Goal: Task Accomplishment & Management: Manage account settings

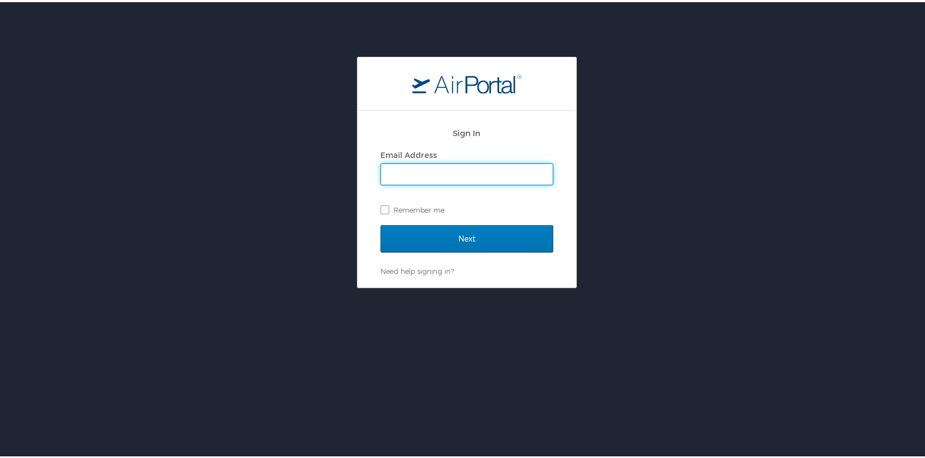
click at [470, 168] on input "Email Address" at bounding box center [467, 172] width 172 height 21
click at [556, 151] on div "Sign In Email Address Remember me Next Need help signing in? Forgot password? H…" at bounding box center [467, 196] width 219 height 177
click at [477, 172] on input "Email Address" at bounding box center [467, 172] width 172 height 21
type input "a"
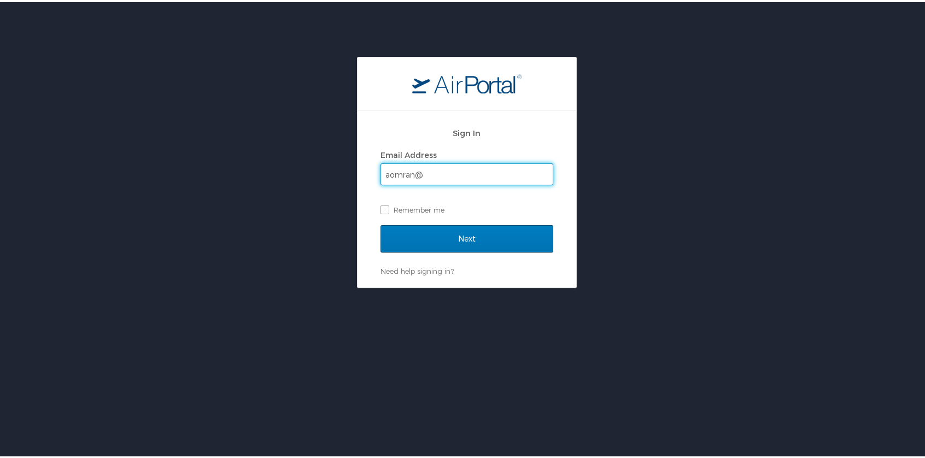
type input "aomran@lsuhsc.edu"
drag, startPoint x: 419, startPoint y: 198, endPoint x: 416, endPoint y: 208, distance: 10.6
click at [418, 203] on div "Email Address aomran@lsuhsc.edu Remember me" at bounding box center [467, 180] width 173 height 71
click at [412, 213] on label "Remember me" at bounding box center [467, 208] width 173 height 16
click at [388, 211] on input "Remember me" at bounding box center [384, 206] width 7 height 7
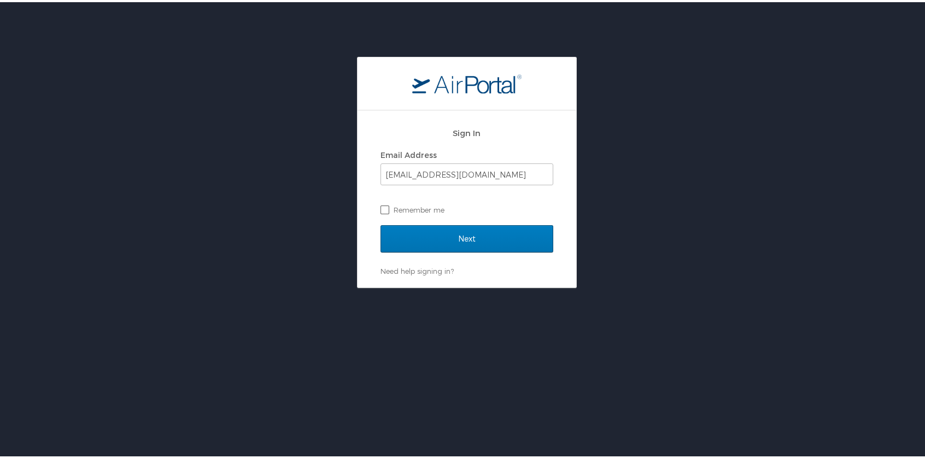
checkbox input "true"
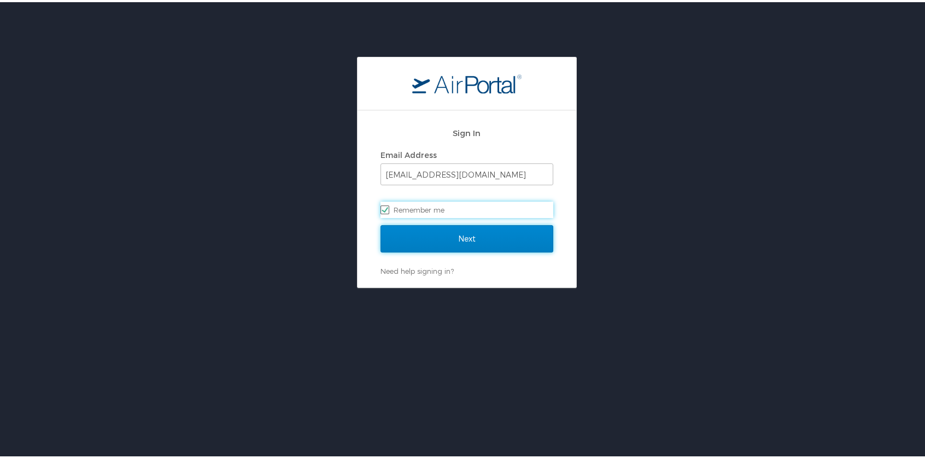
click at [430, 238] on input "Next" at bounding box center [467, 236] width 173 height 27
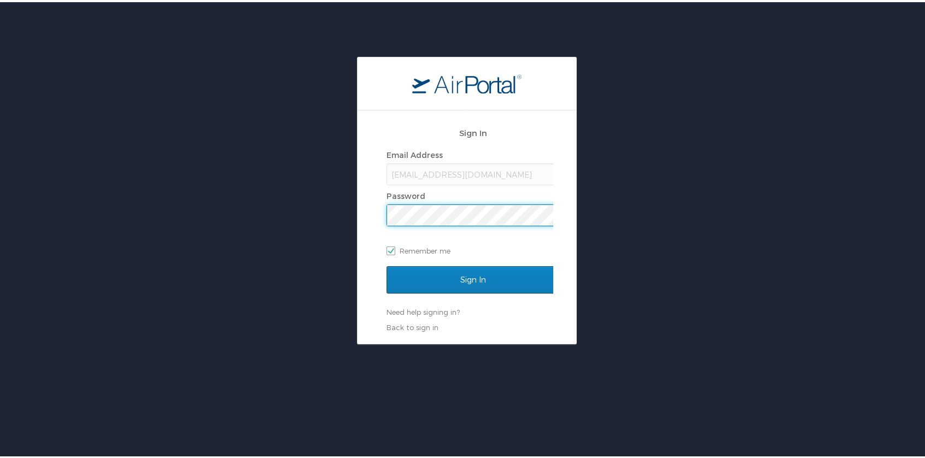
scroll to position [0, 2]
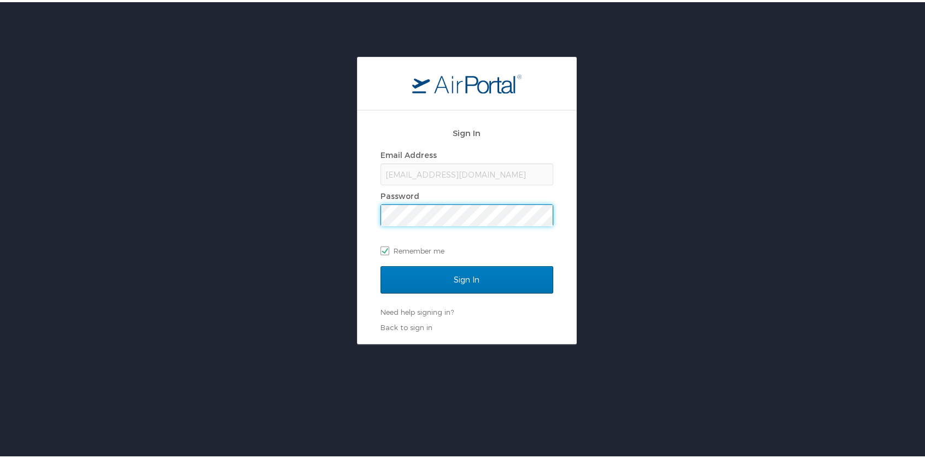
click at [477, 297] on div "Sign In" at bounding box center [467, 284] width 173 height 41
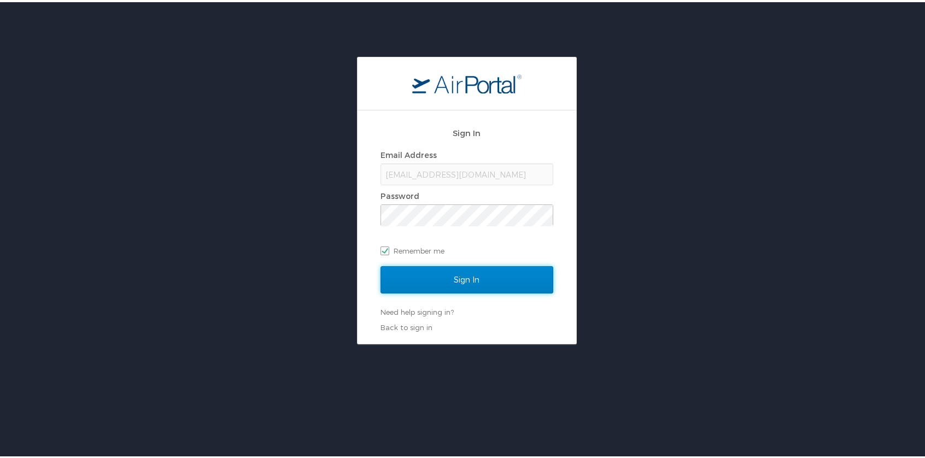
click at [486, 284] on input "Sign In" at bounding box center [467, 277] width 173 height 27
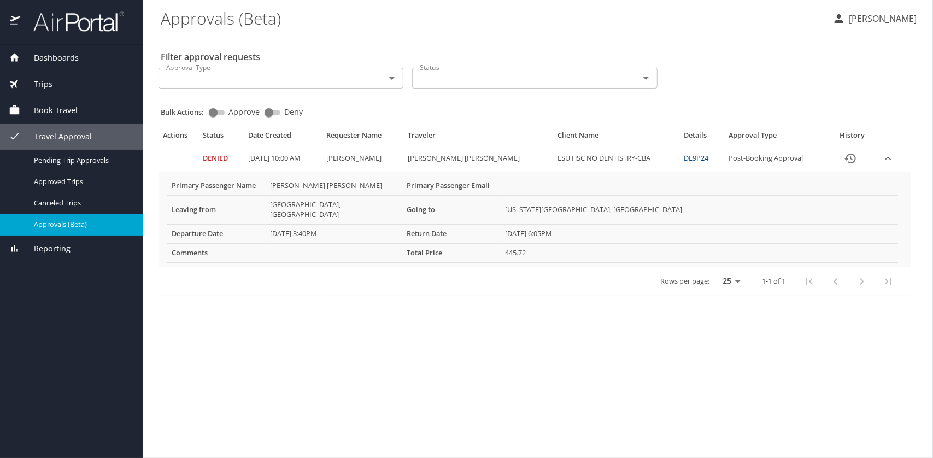
click at [92, 106] on div "Book Travel" at bounding box center [72, 110] width 126 height 12
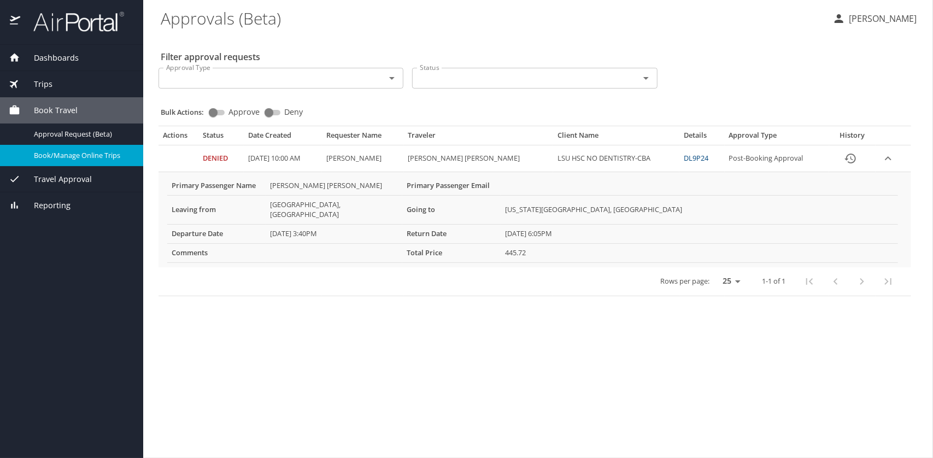
click at [71, 157] on span "Book/Manage Online Trips" at bounding box center [82, 155] width 96 height 10
click at [846, 24] on icon "button" at bounding box center [839, 18] width 13 height 13
click at [851, 82] on li "View travel profile" at bounding box center [871, 82] width 112 height 20
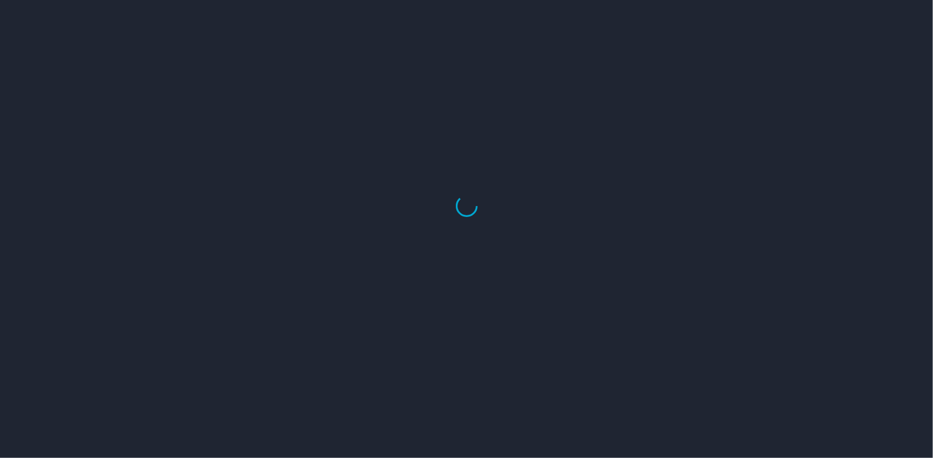
select select "US"
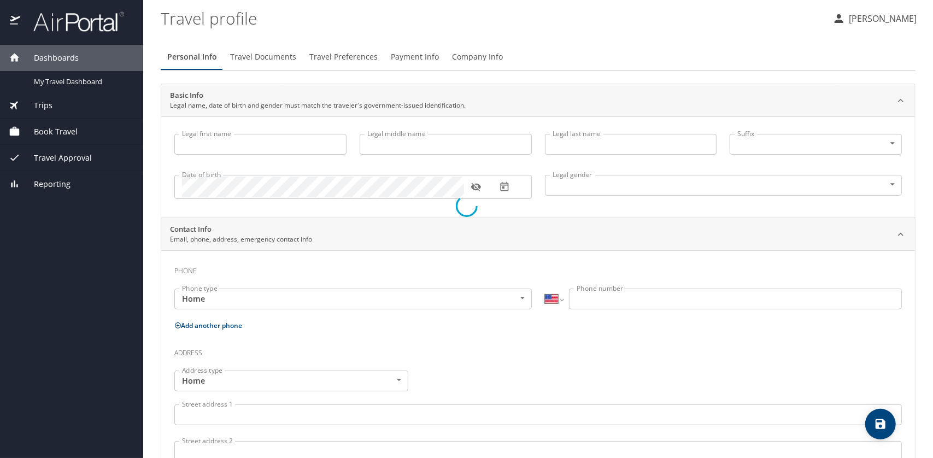
select select "US"
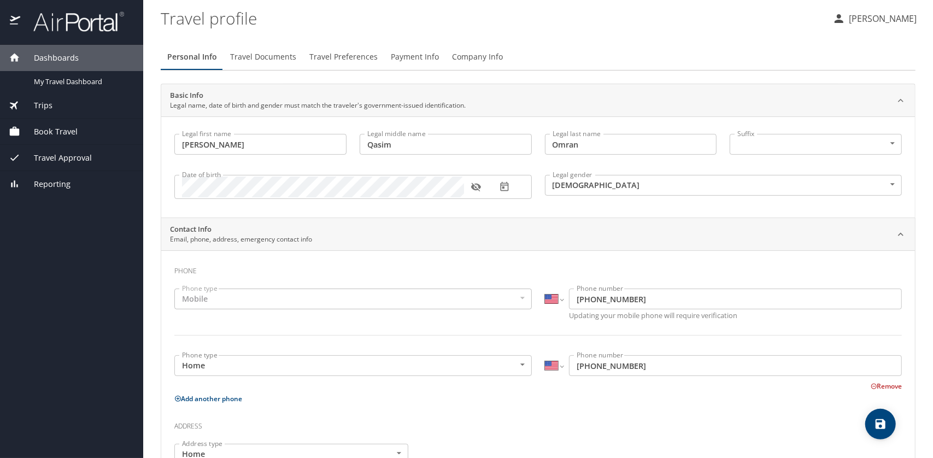
type input "Adnan"
type input "Qasim"
type input "Omran"
type input "Male"
type input "Qasim"
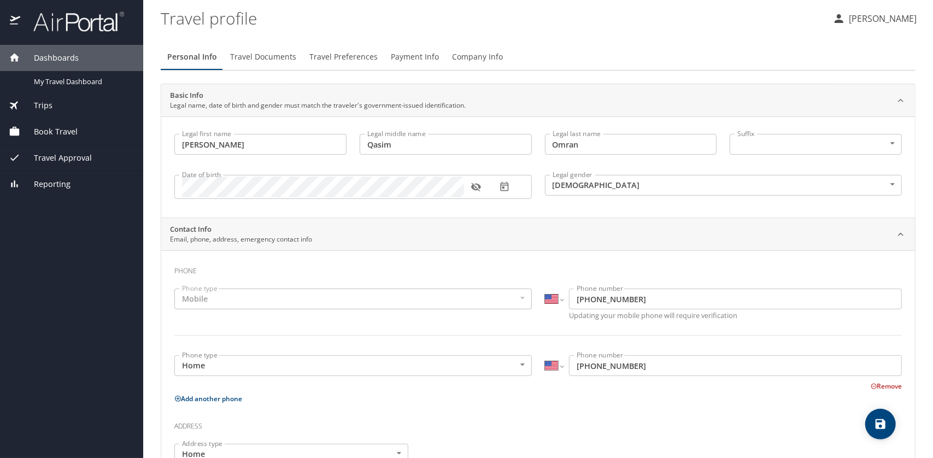
type input "Omran"
type input "(313) 808-0602"
type input "qasimomran@gmail.com"
click at [336, 51] on span "Travel Preferences" at bounding box center [343, 57] width 68 height 14
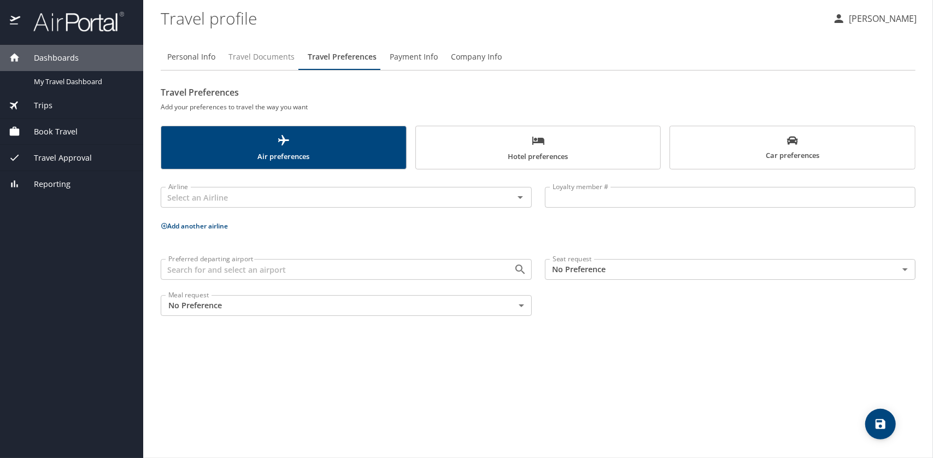
click at [256, 54] on span "Travel Documents" at bounding box center [262, 57] width 66 height 14
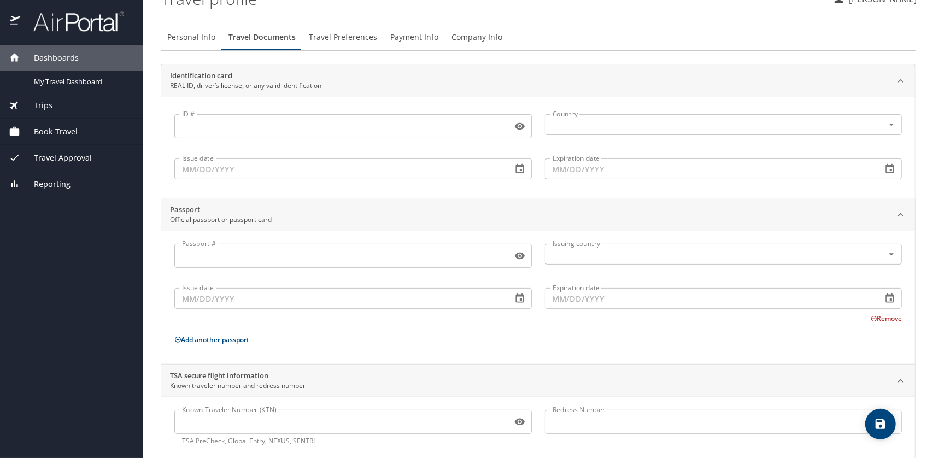
scroll to position [39, 0]
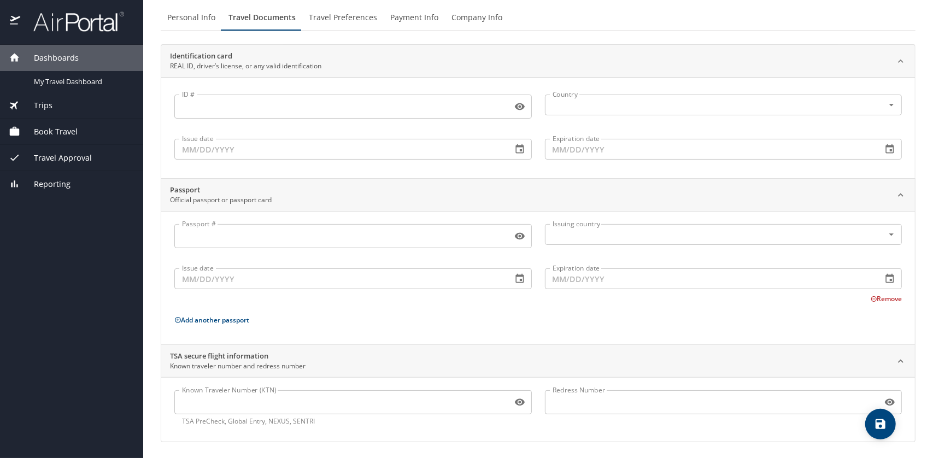
click at [338, 396] on input "Known Traveler Number (KTN)" at bounding box center [341, 402] width 334 height 21
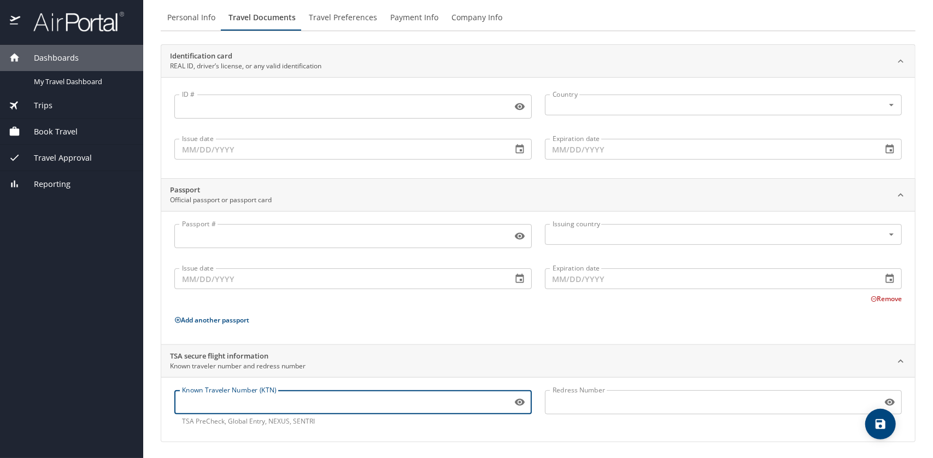
paste input "TT11T2RYV"
type input "TT11T2RYV"
click at [891, 429] on span "save" at bounding box center [881, 424] width 31 height 13
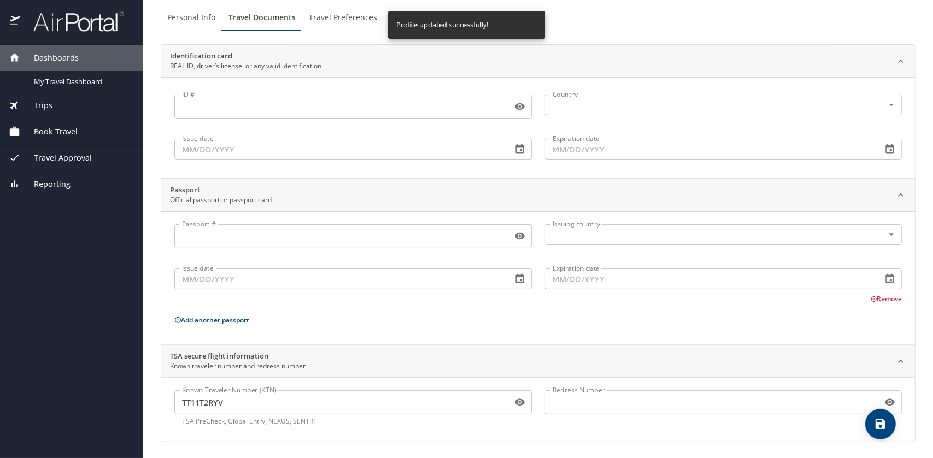
scroll to position [0, 0]
